Goal: Transaction & Acquisition: Purchase product/service

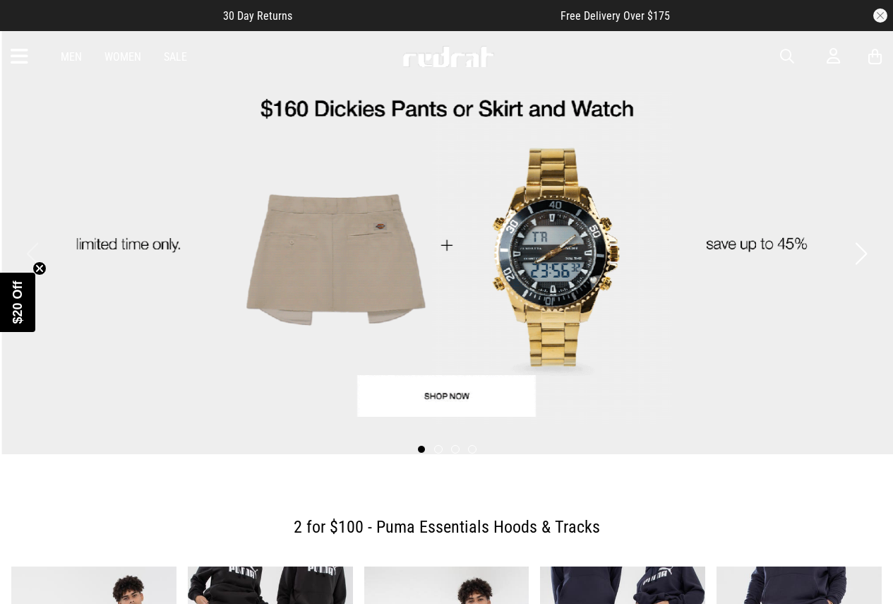
click at [12, 54] on icon at bounding box center [20, 56] width 18 height 23
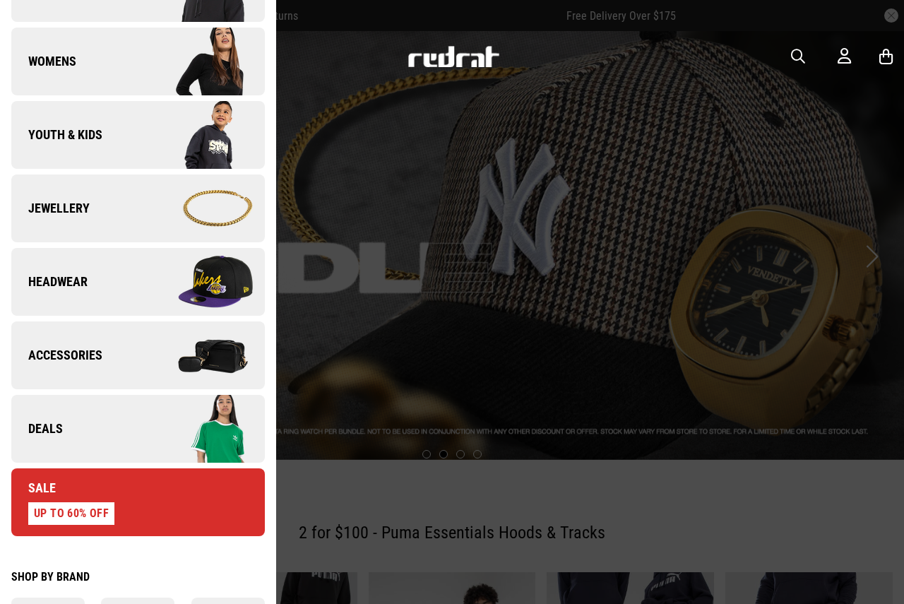
scroll to position [282, 0]
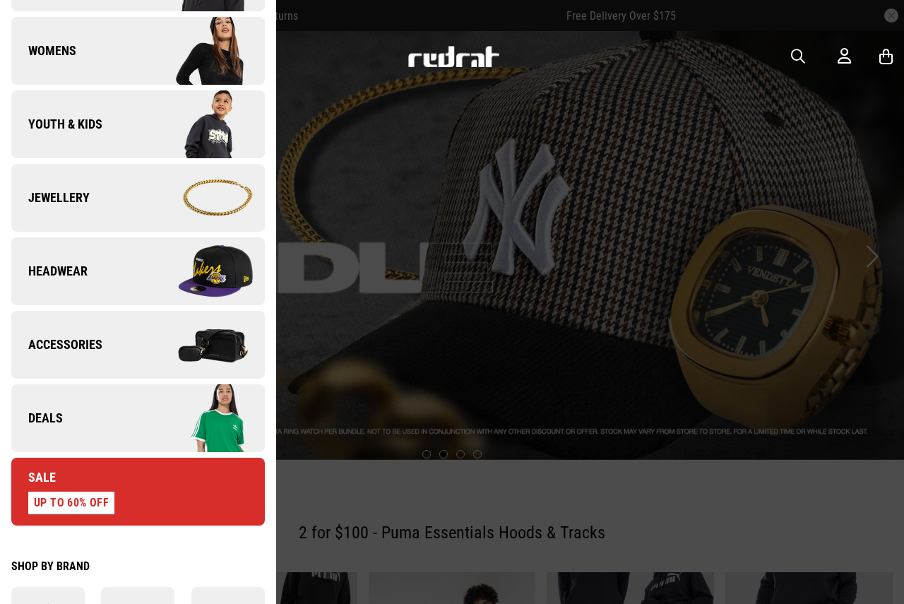
click at [105, 270] on link "Headwear" at bounding box center [138, 271] width 254 height 68
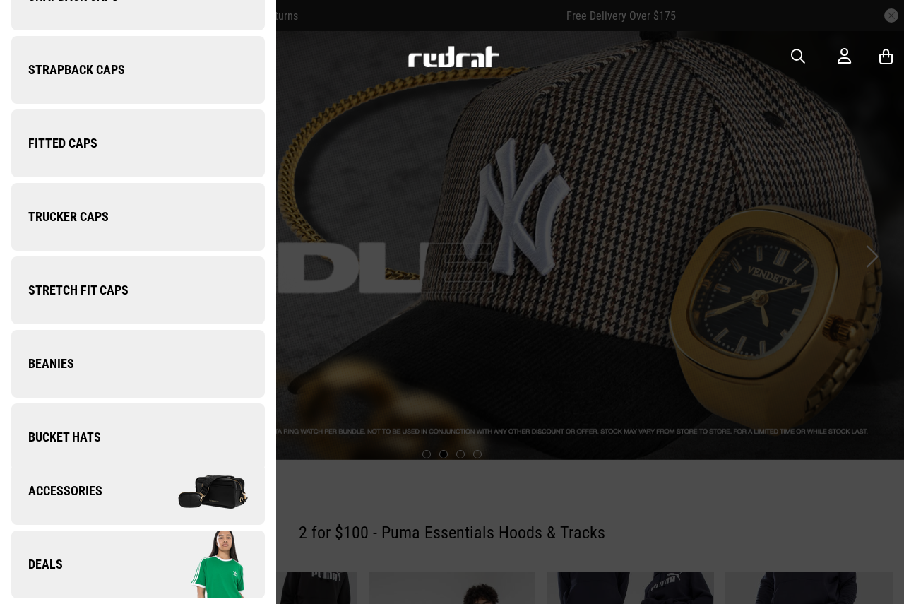
scroll to position [0, 0]
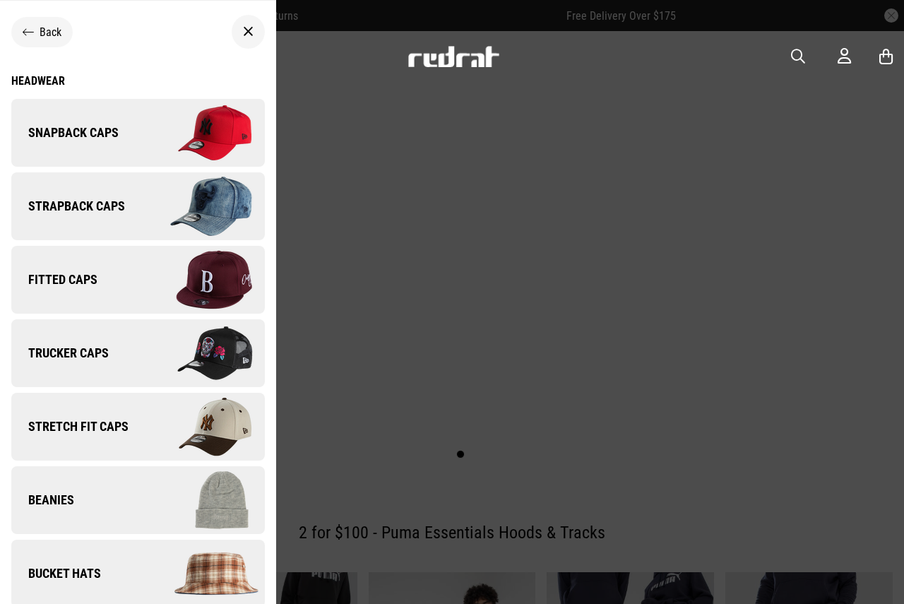
click at [77, 422] on span "Stretch Fit Caps" at bounding box center [69, 426] width 117 height 17
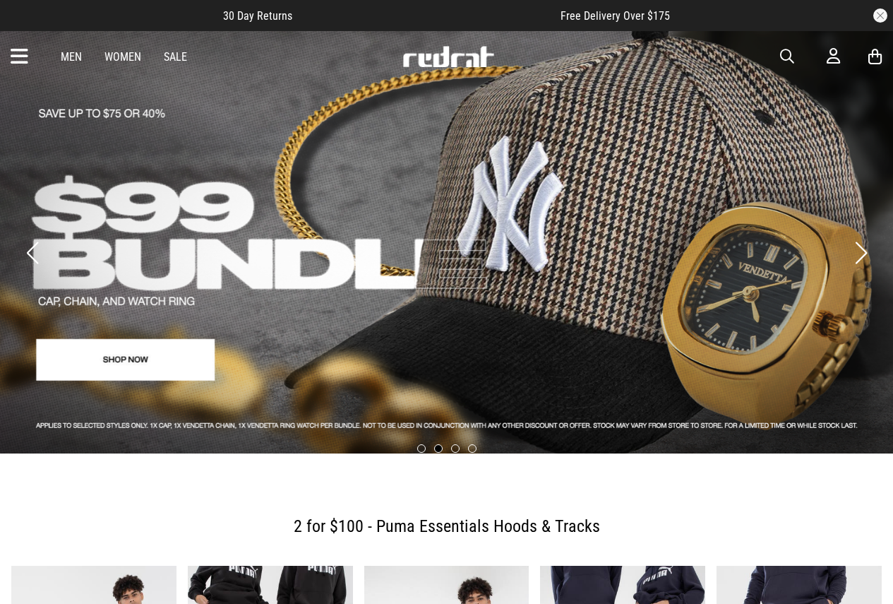
click at [21, 55] on icon at bounding box center [20, 56] width 18 height 23
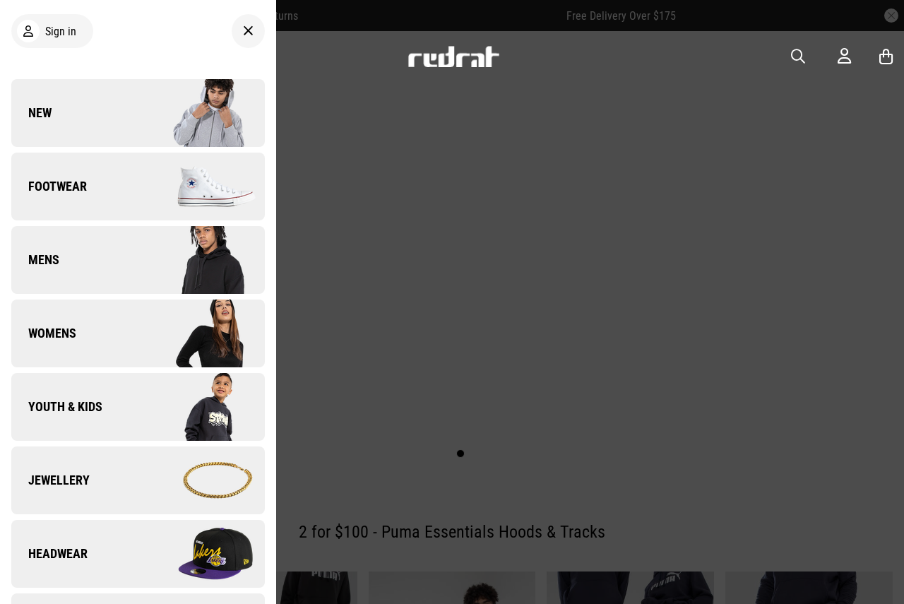
click at [73, 552] on span "Headwear" at bounding box center [49, 553] width 76 height 17
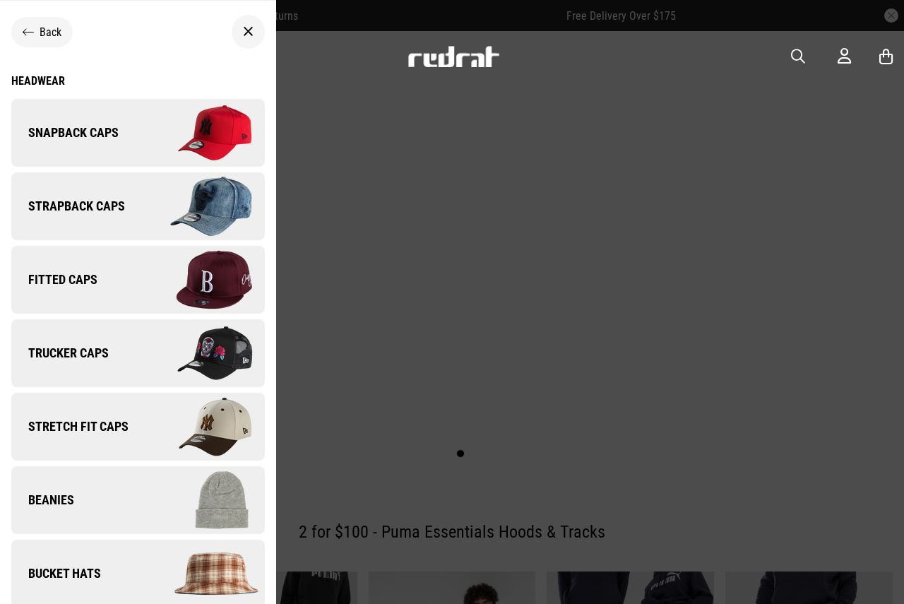
click at [147, 290] on img at bounding box center [201, 279] width 126 height 71
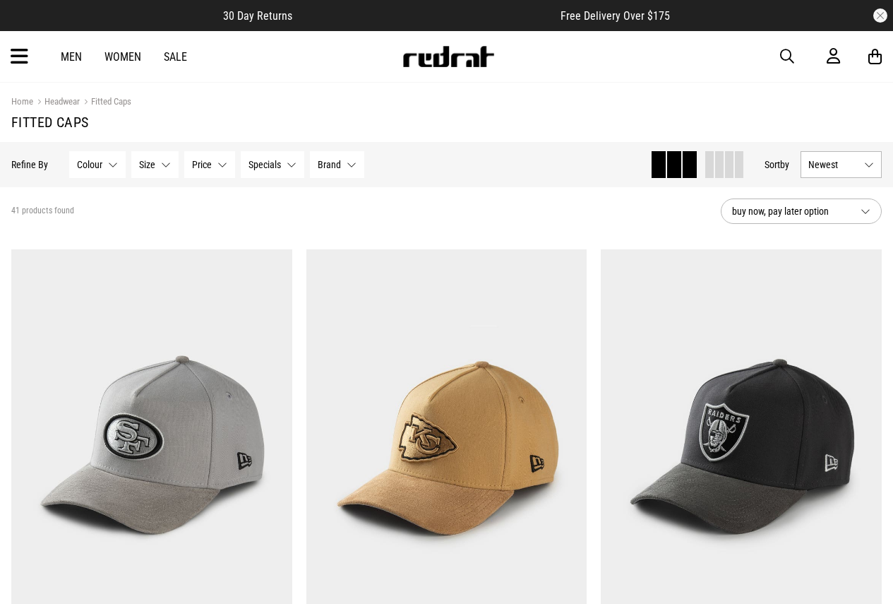
click at [157, 165] on button "Size None selected" at bounding box center [154, 164] width 47 height 27
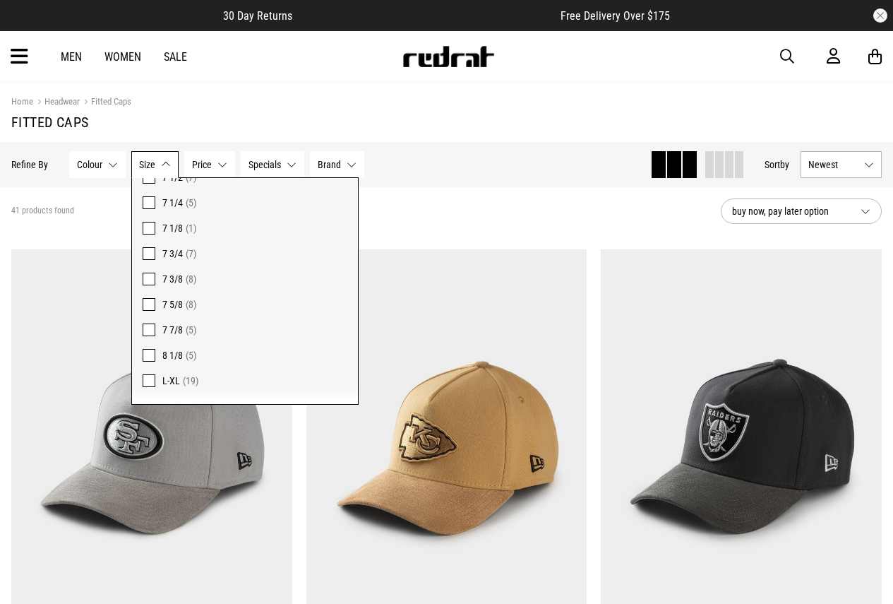
scroll to position [232, 0]
click at [147, 332] on span at bounding box center [149, 334] width 13 height 13
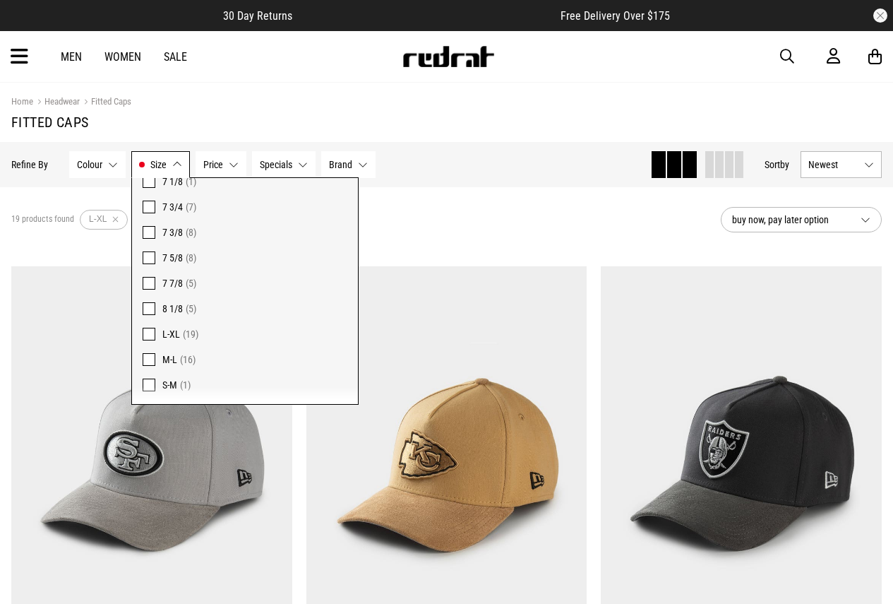
click at [169, 161] on button "Size L-XL" at bounding box center [160, 164] width 59 height 27
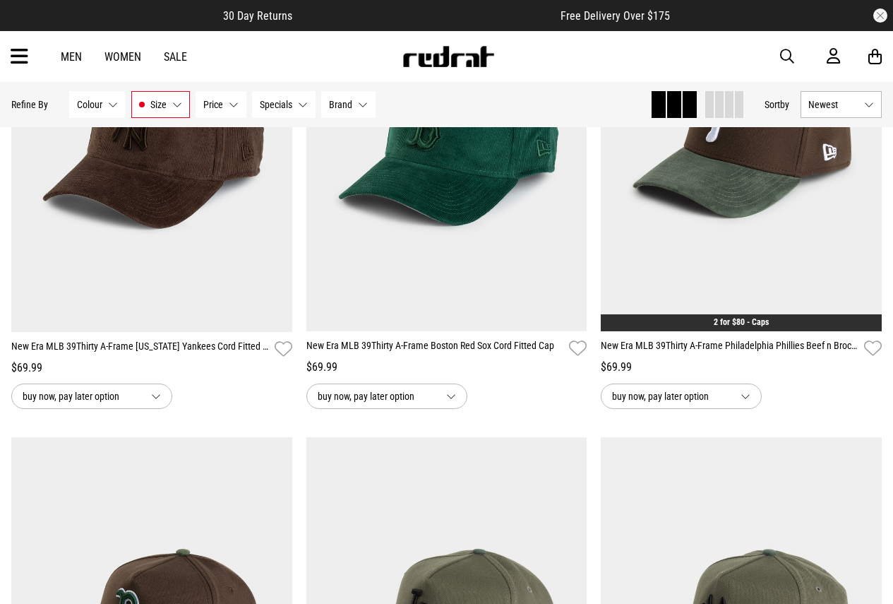
scroll to position [1765, 0]
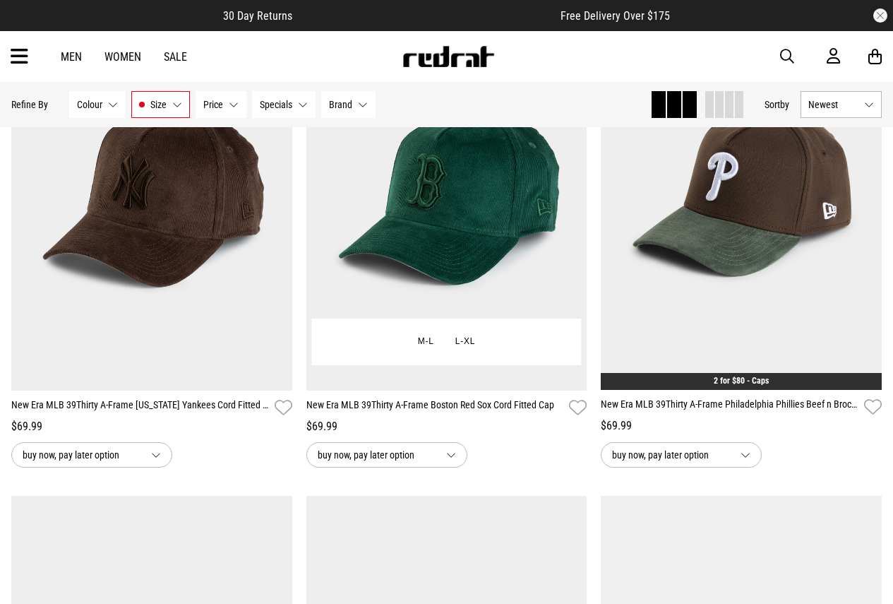
click at [412, 457] on span "buy now, pay later option" at bounding box center [376, 454] width 117 height 17
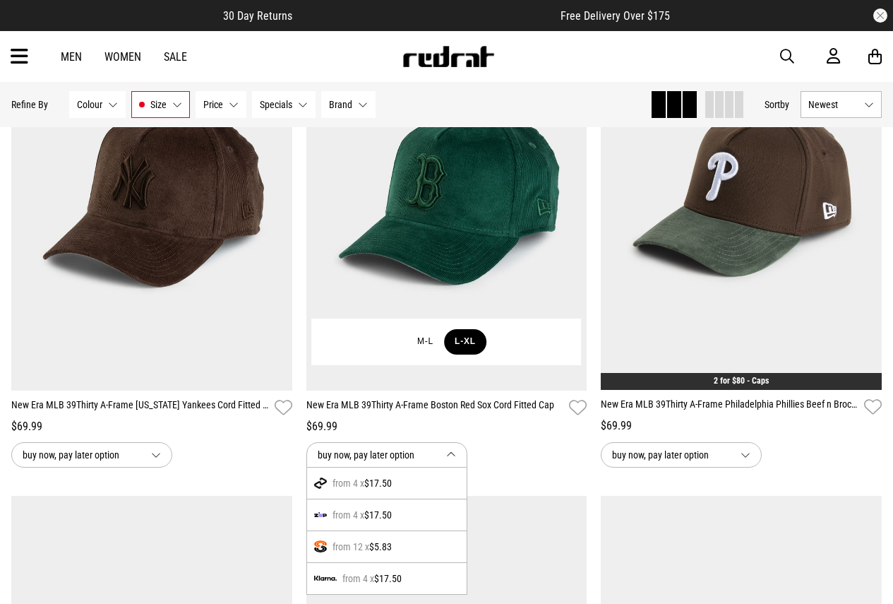
click at [472, 344] on button "L-XL" at bounding box center [465, 341] width 42 height 25
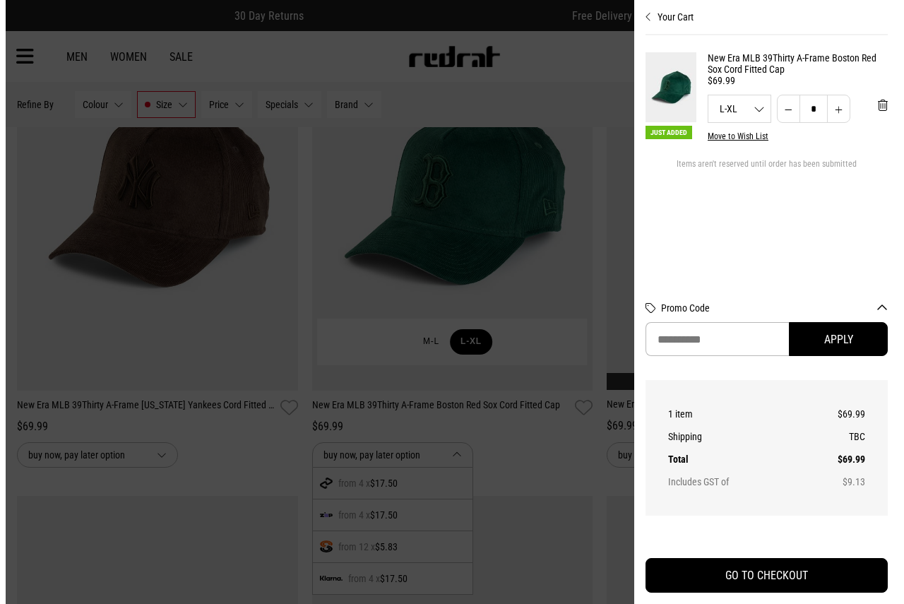
scroll to position [1779, 0]
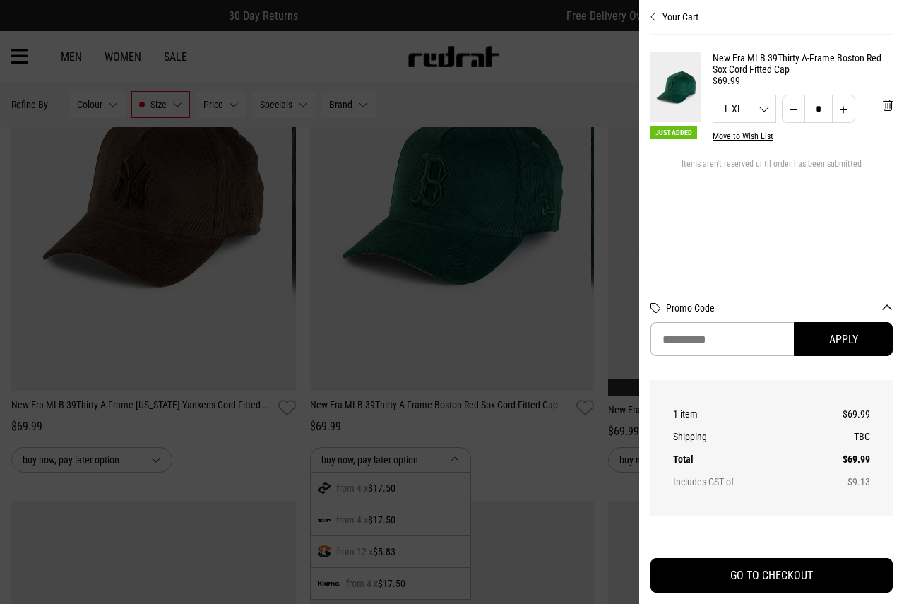
click at [276, 452] on div at bounding box center [452, 302] width 904 height 604
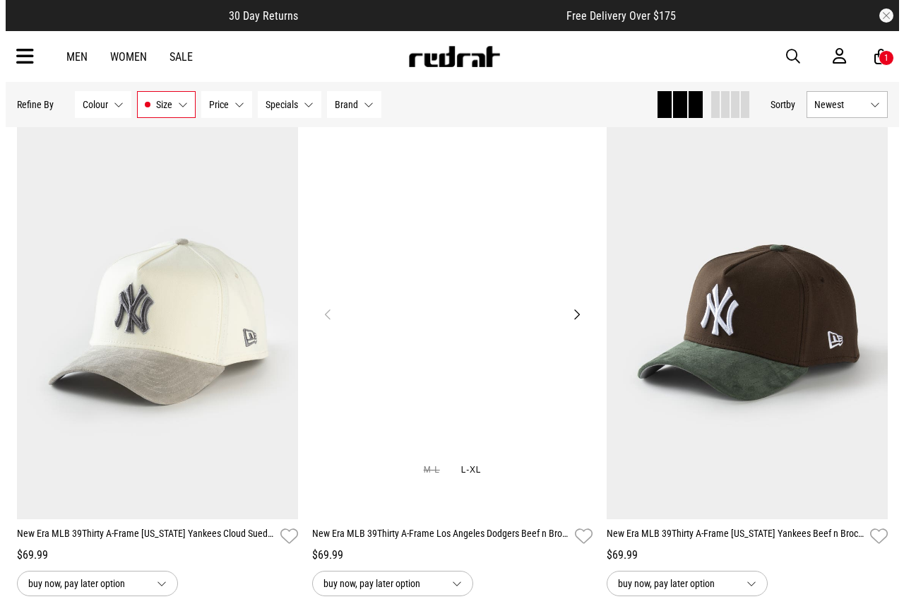
scroll to position [636, 0]
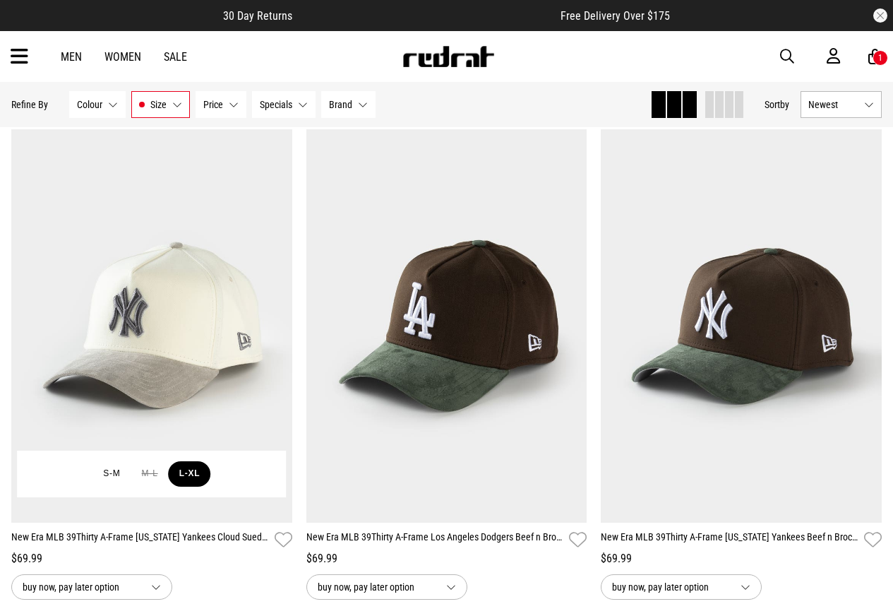
click at [196, 477] on button "L-XL" at bounding box center [190, 473] width 42 height 25
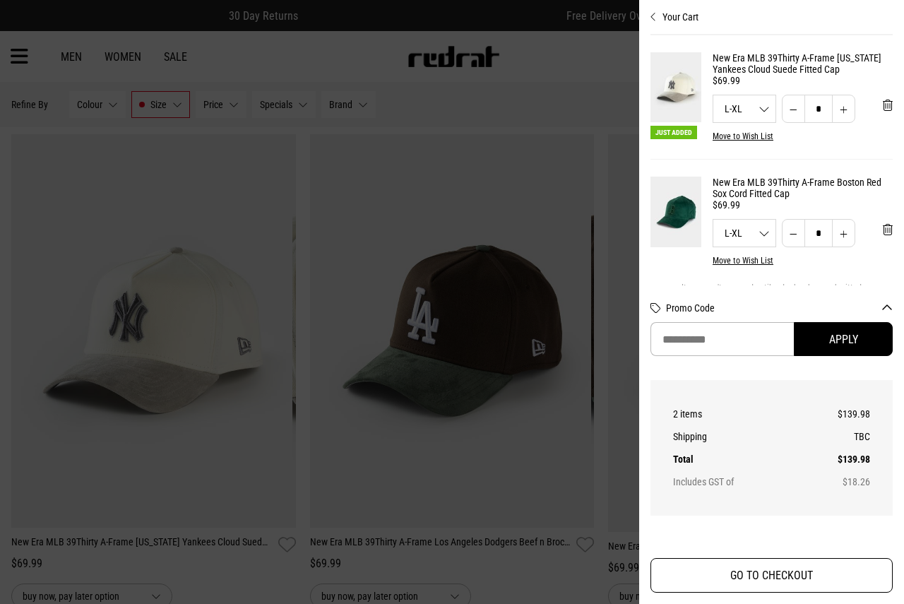
click at [765, 571] on button "GO TO CHECKOUT" at bounding box center [771, 575] width 242 height 35
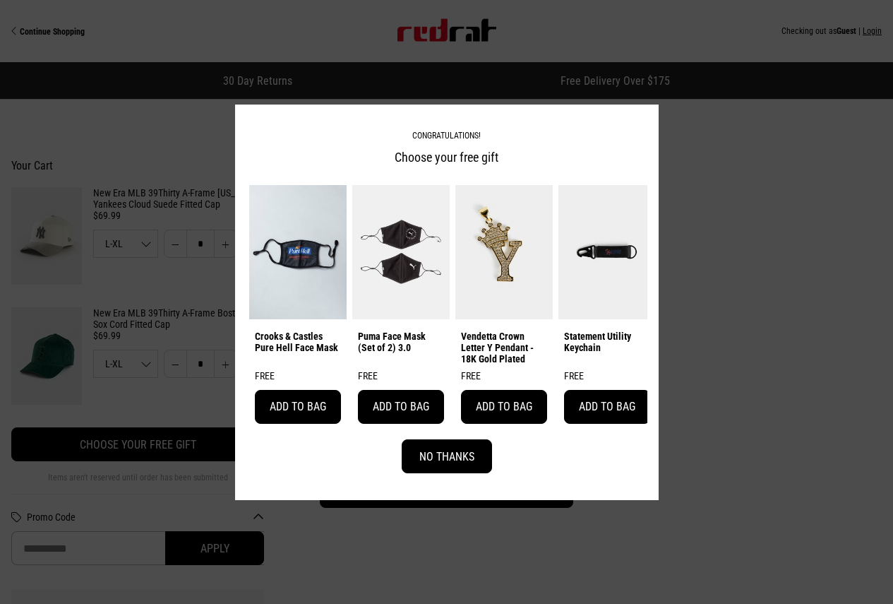
click at [419, 464] on button "No Thanks" at bounding box center [447, 456] width 90 height 34
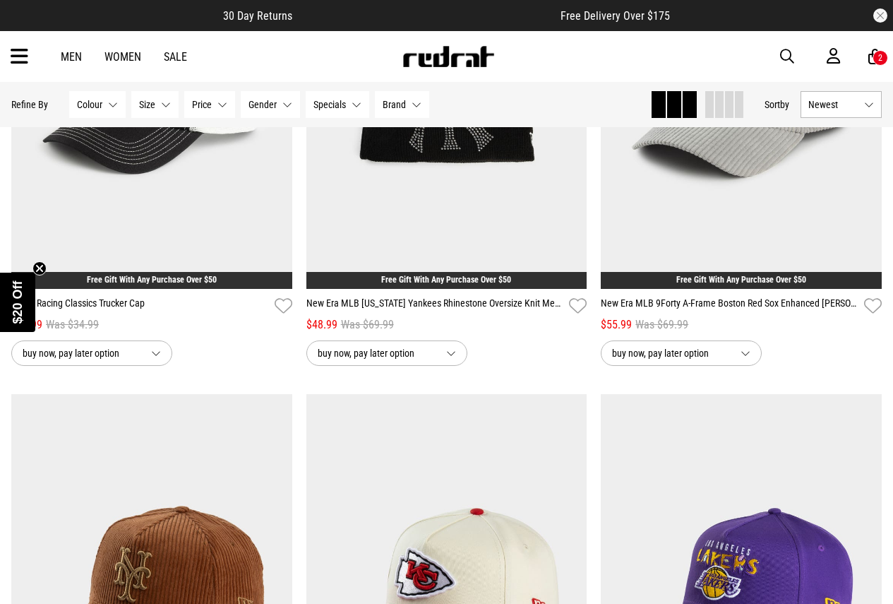
click at [158, 103] on button "Size None selected" at bounding box center [154, 104] width 47 height 27
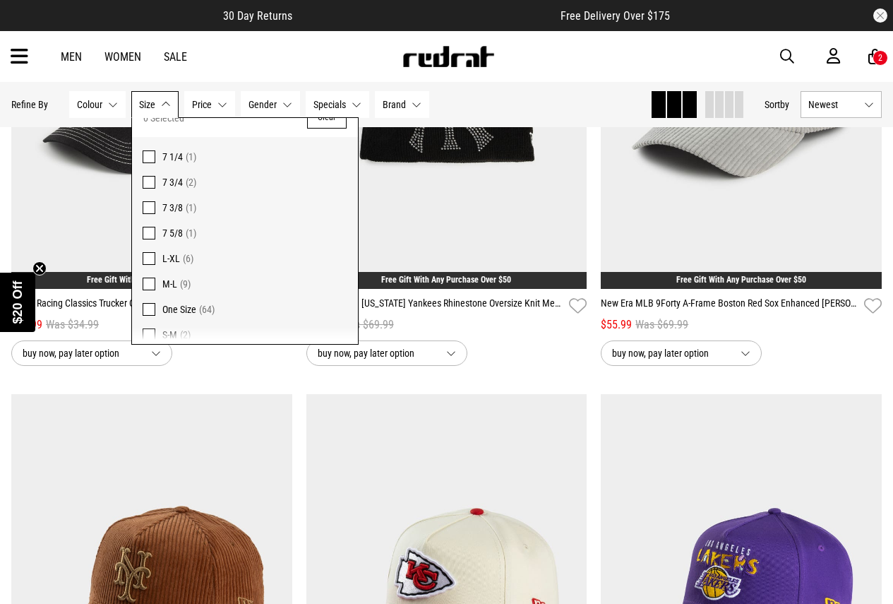
scroll to position [29, 0]
drag, startPoint x: 150, startPoint y: 246, endPoint x: 172, endPoint y: 246, distance: 21.9
click at [153, 246] on span at bounding box center [149, 248] width 13 height 13
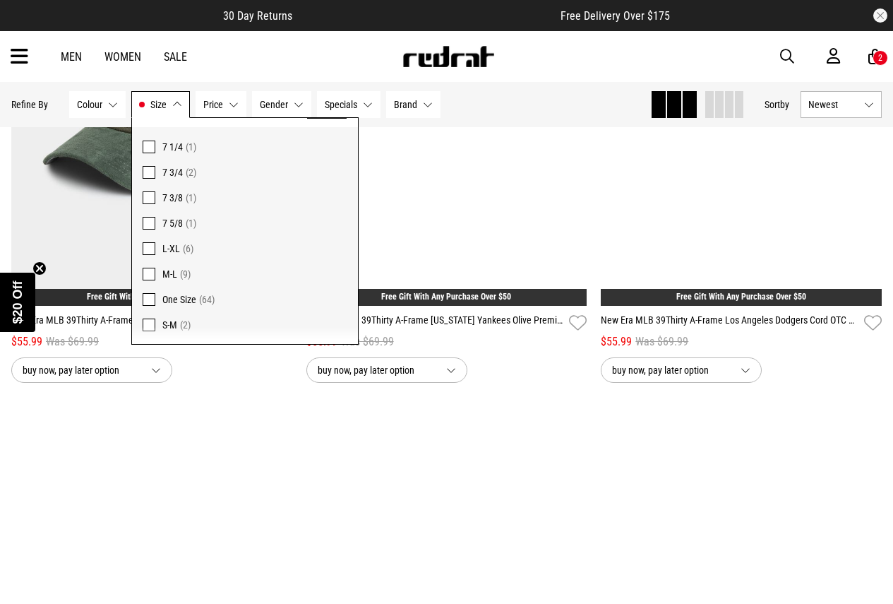
scroll to position [370, 0]
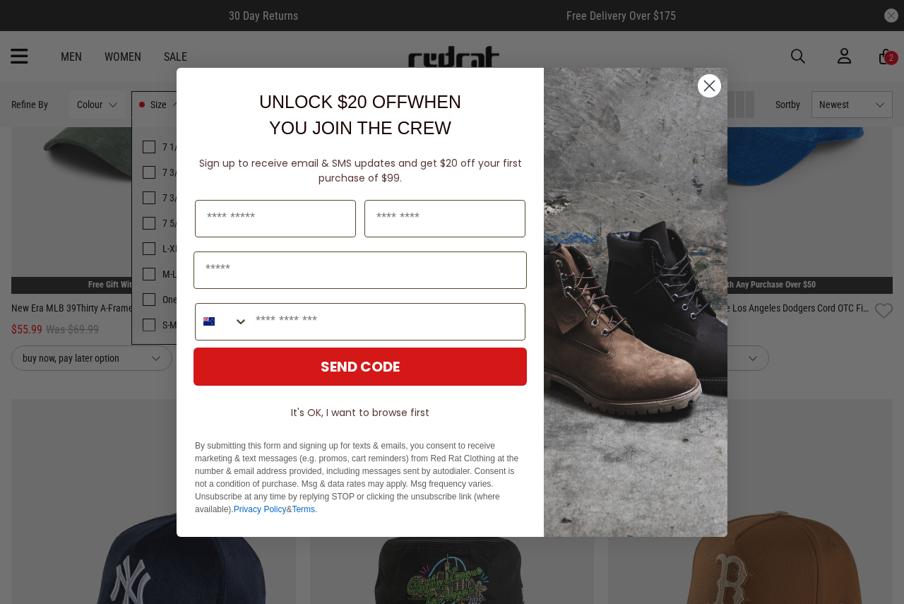
click at [893, 287] on div "Close dialog UNLOCK $20 OFF WHEN YOU JOIN THE CREW Sign up to receive email & S…" at bounding box center [452, 302] width 904 height 604
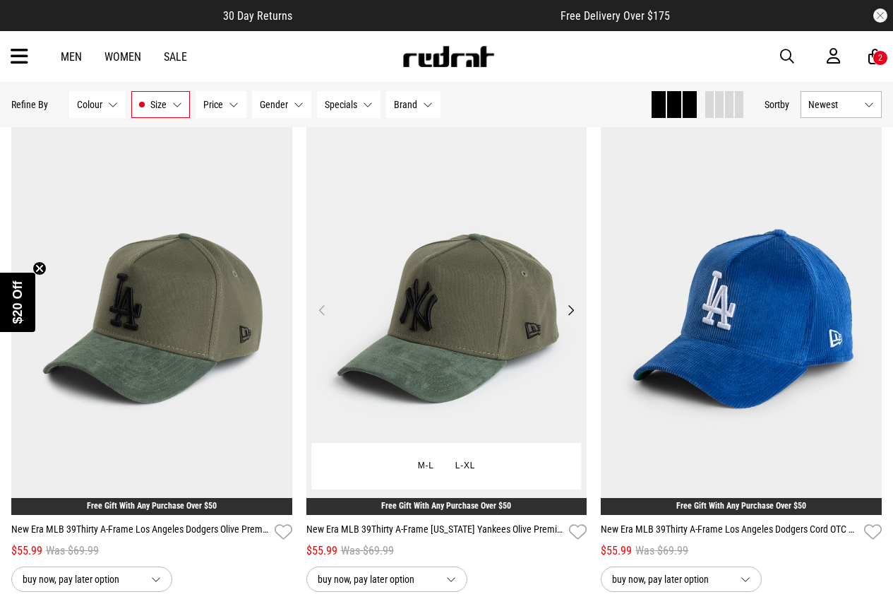
scroll to position [0, 0]
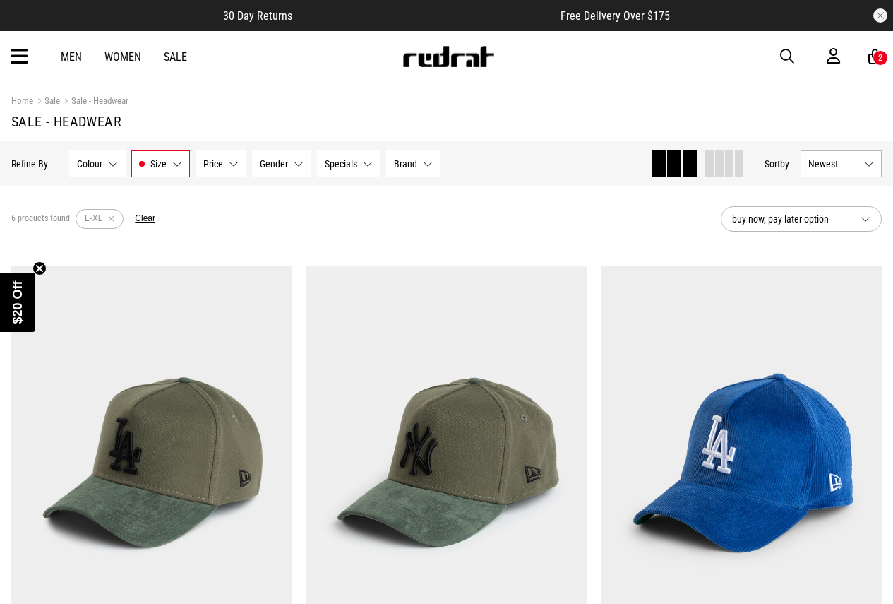
click at [439, 56] on img at bounding box center [448, 56] width 93 height 21
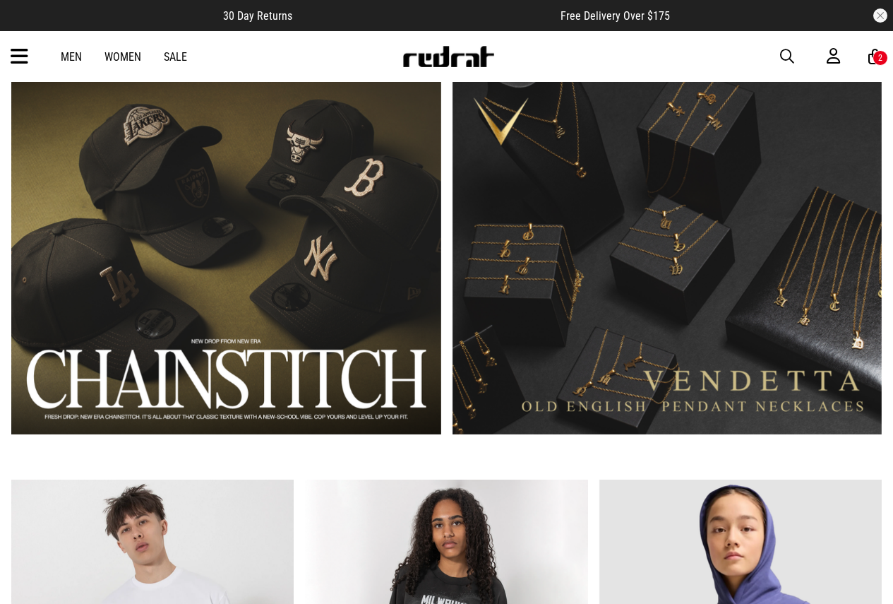
scroll to position [706, 0]
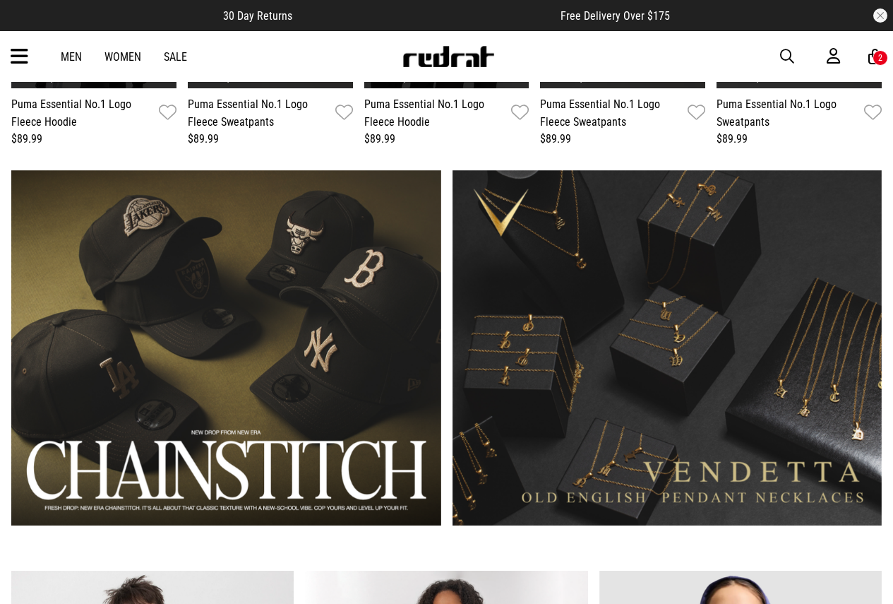
click at [285, 349] on link "1 / 2" at bounding box center [226, 348] width 430 height 356
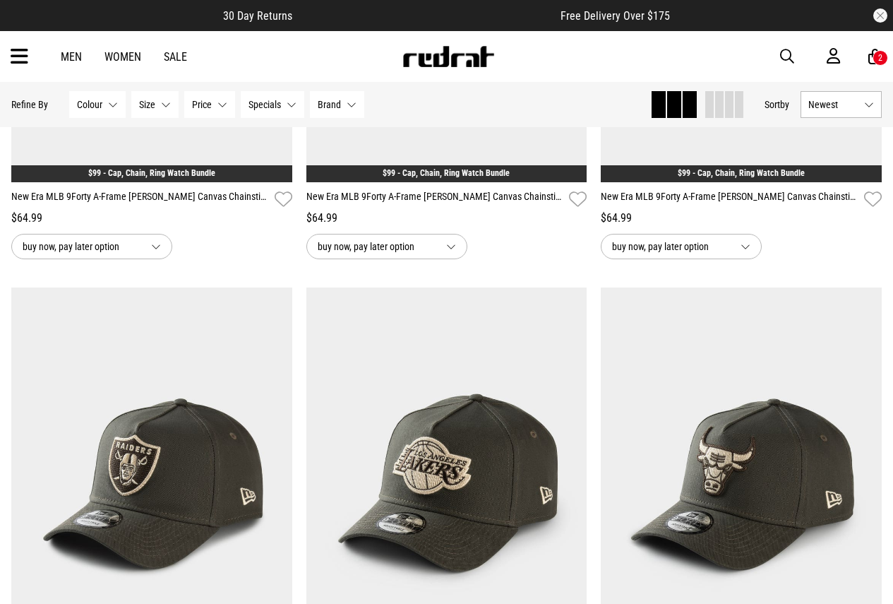
scroll to position [424, 0]
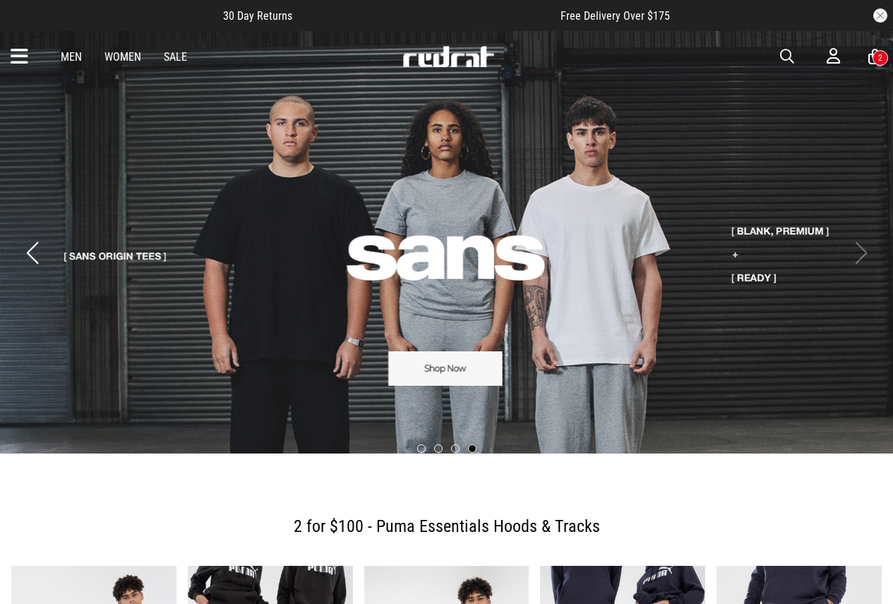
click at [71, 63] on link "Men" at bounding box center [71, 56] width 21 height 13
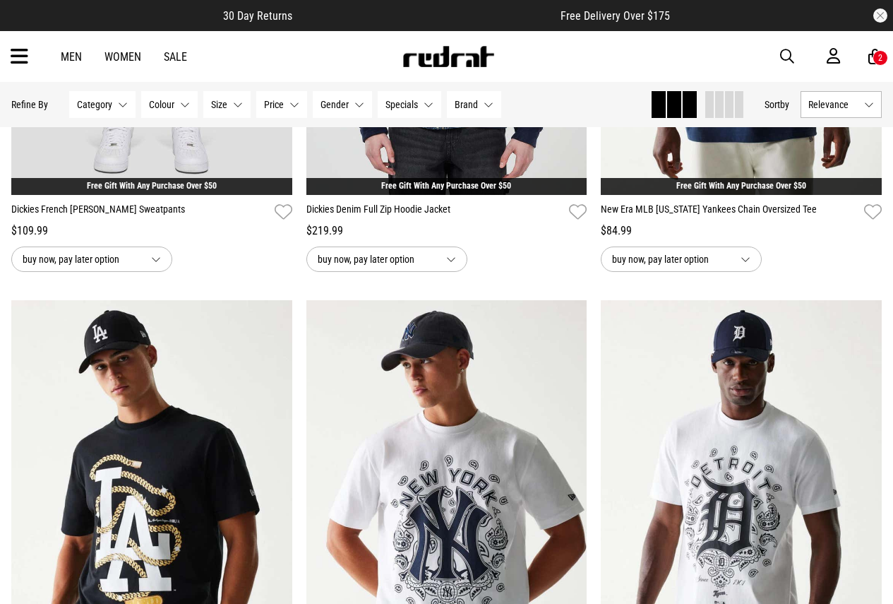
scroll to position [636, 0]
